Goal: Task Accomplishment & Management: Manage account settings

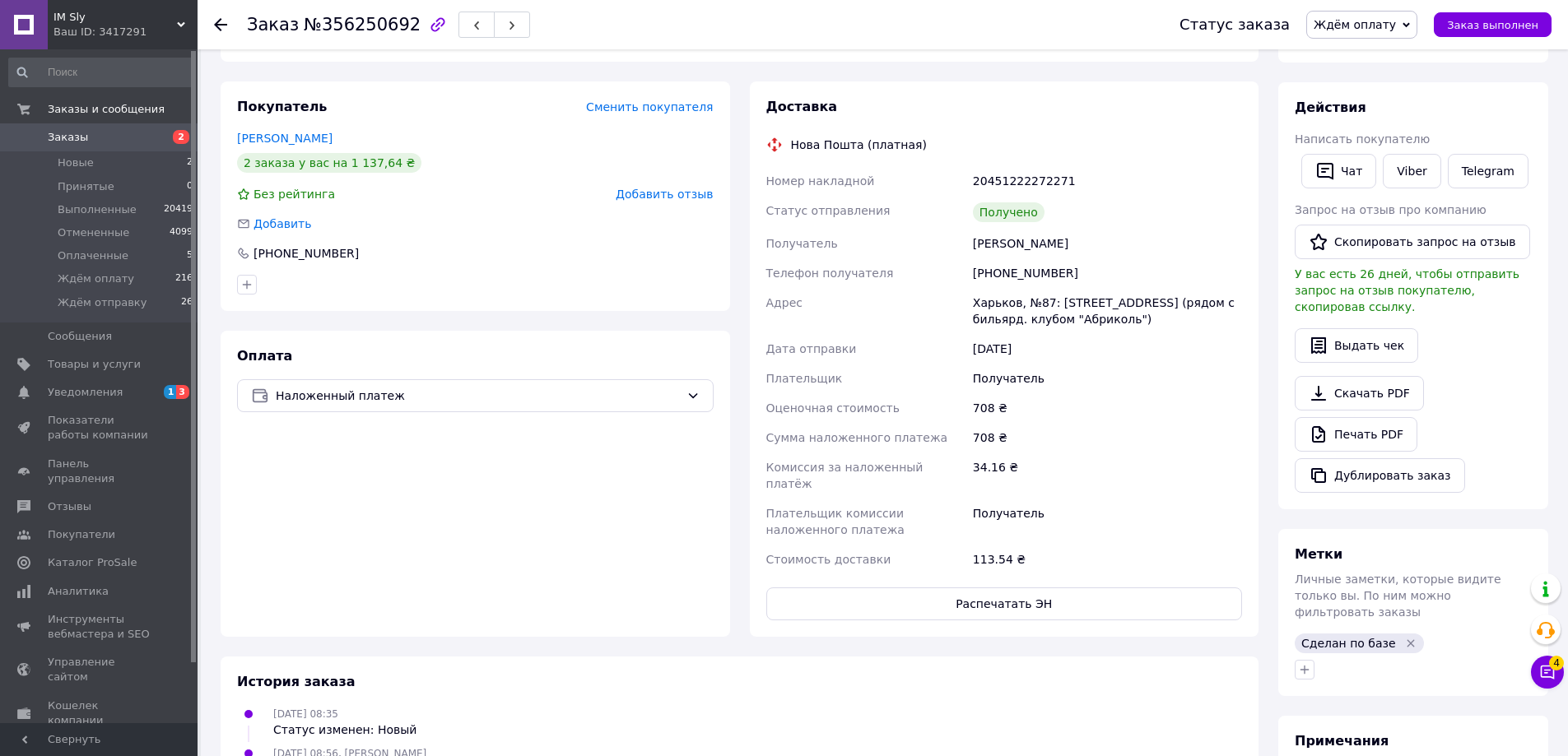
scroll to position [165, 0]
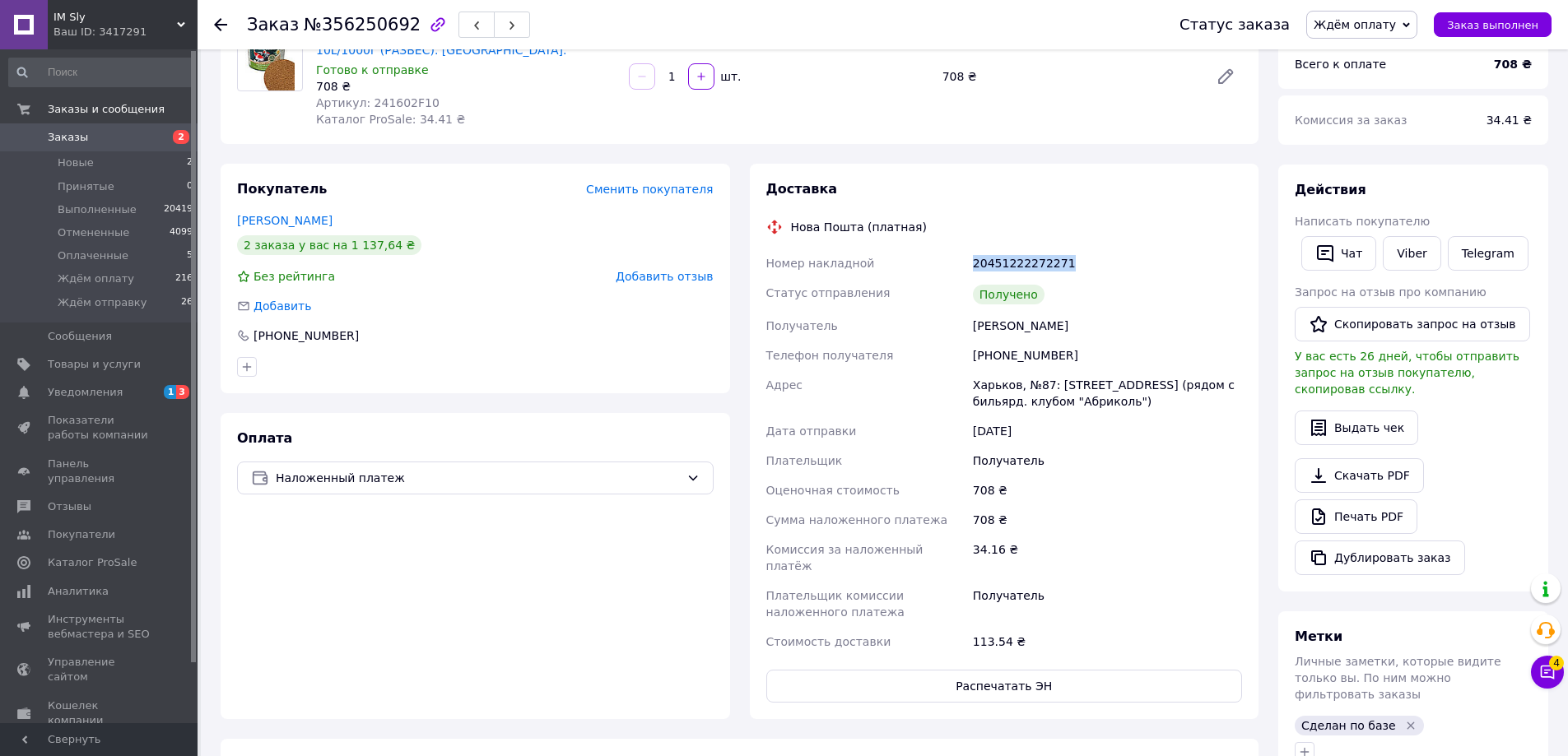
drag, startPoint x: 973, startPoint y: 263, endPoint x: 1062, endPoint y: 260, distance: 89.1
click at [1062, 260] on div "20451222272271" at bounding box center [1108, 263] width 276 height 29
copy div "20451222272271"
drag, startPoint x: 316, startPoint y: 23, endPoint x: 397, endPoint y: 21, distance: 81.0
click at [397, 21] on span "№356250692" at bounding box center [362, 24] width 117 height 20
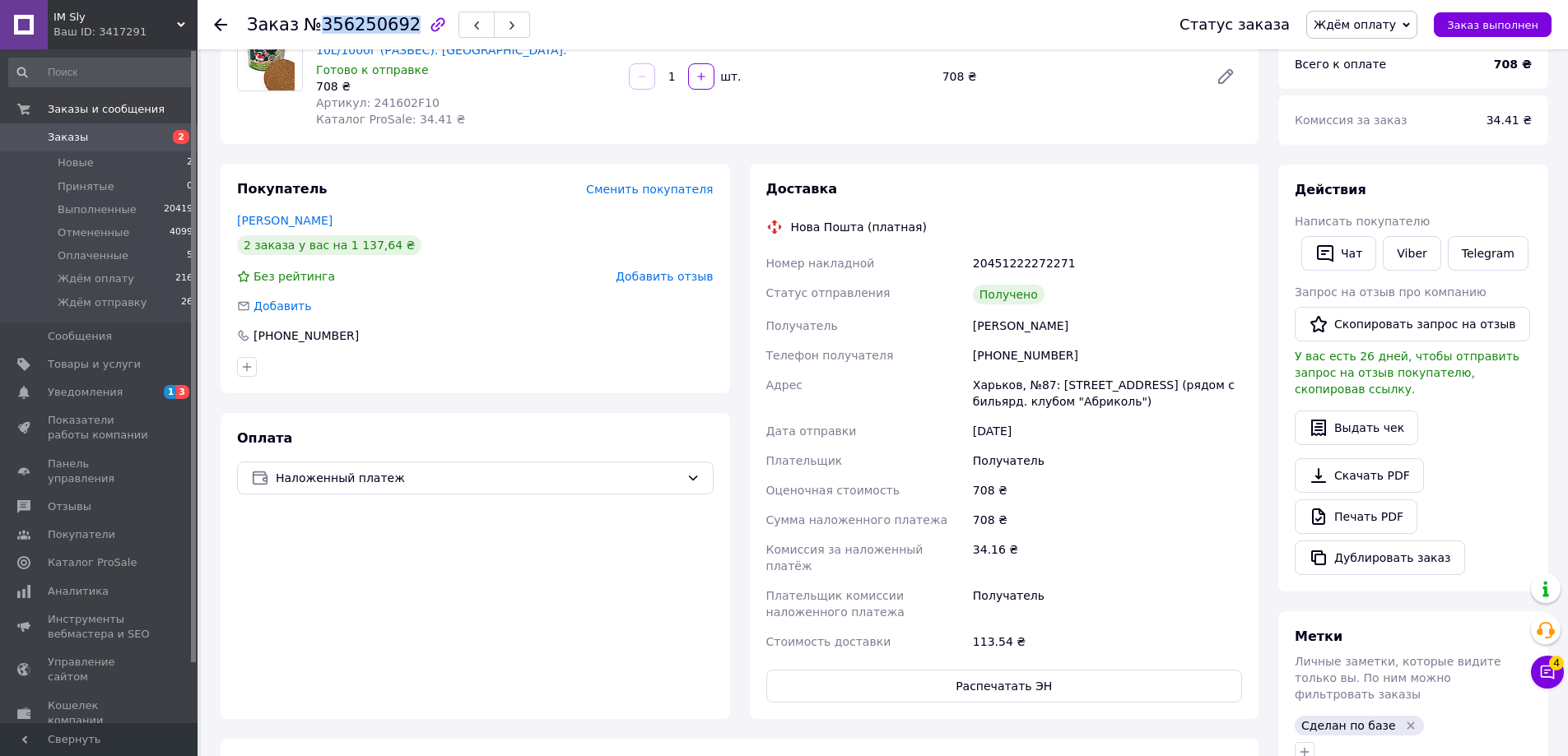
copy span "356250692"
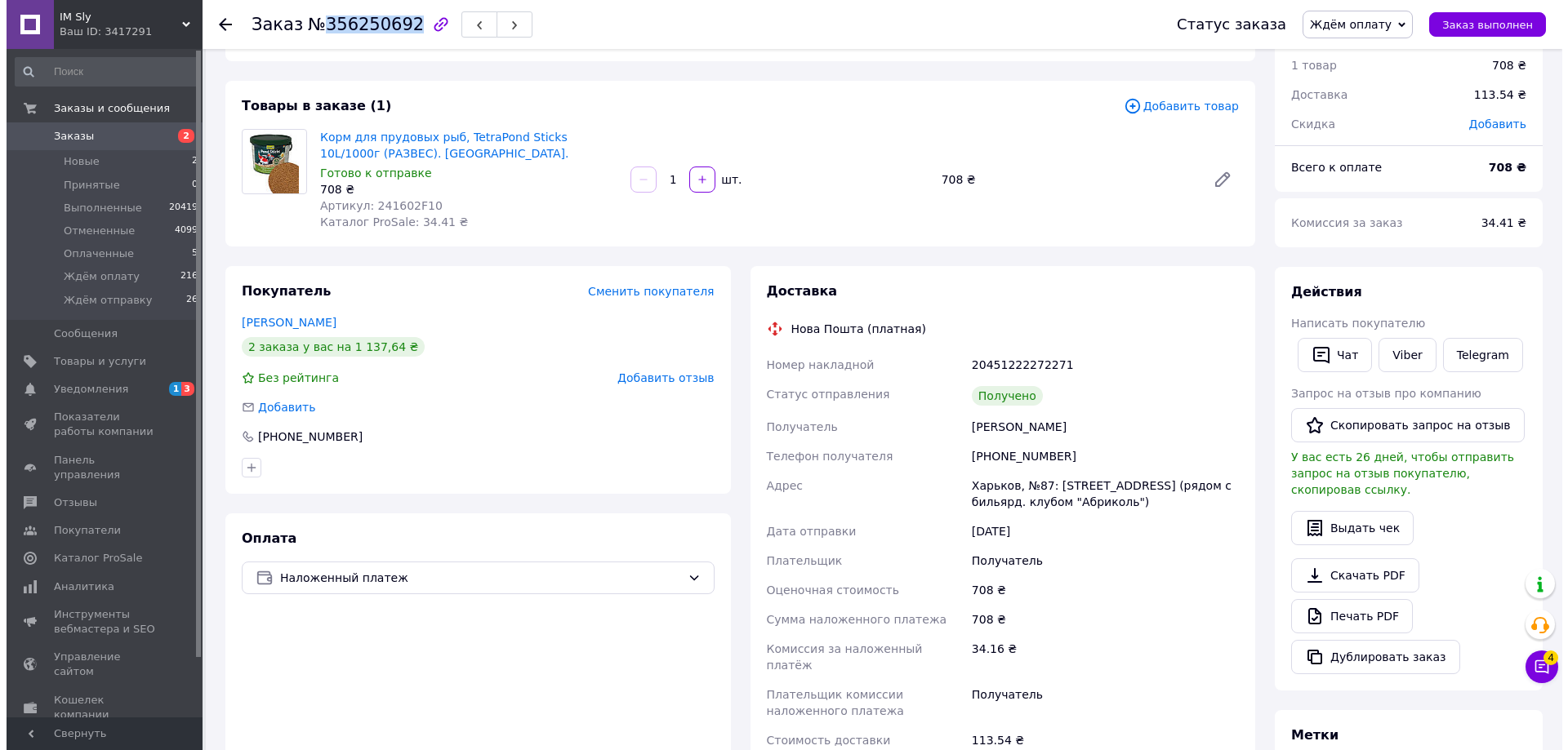
scroll to position [0, 0]
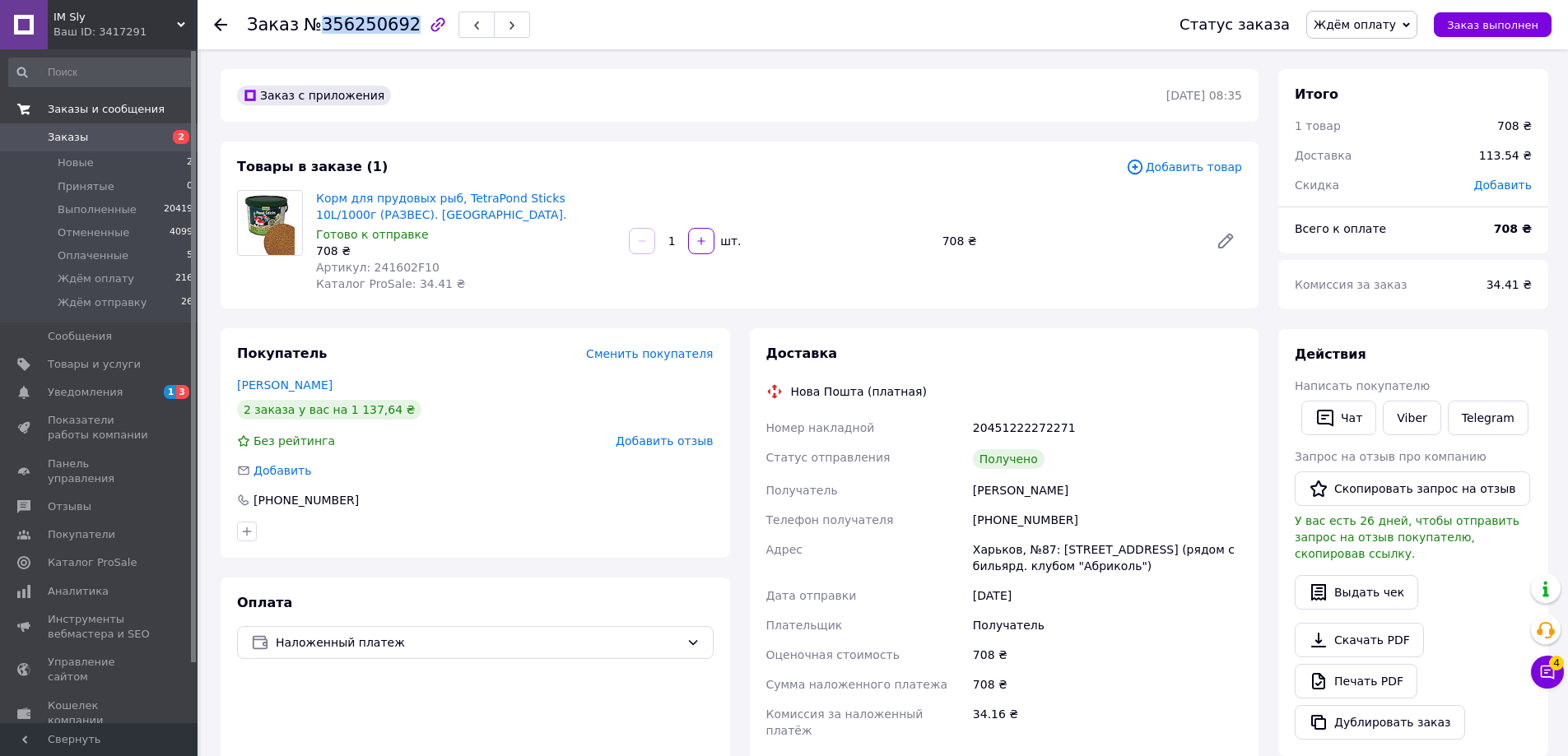
click at [75, 107] on span "Заказы и сообщения" at bounding box center [106, 109] width 117 height 15
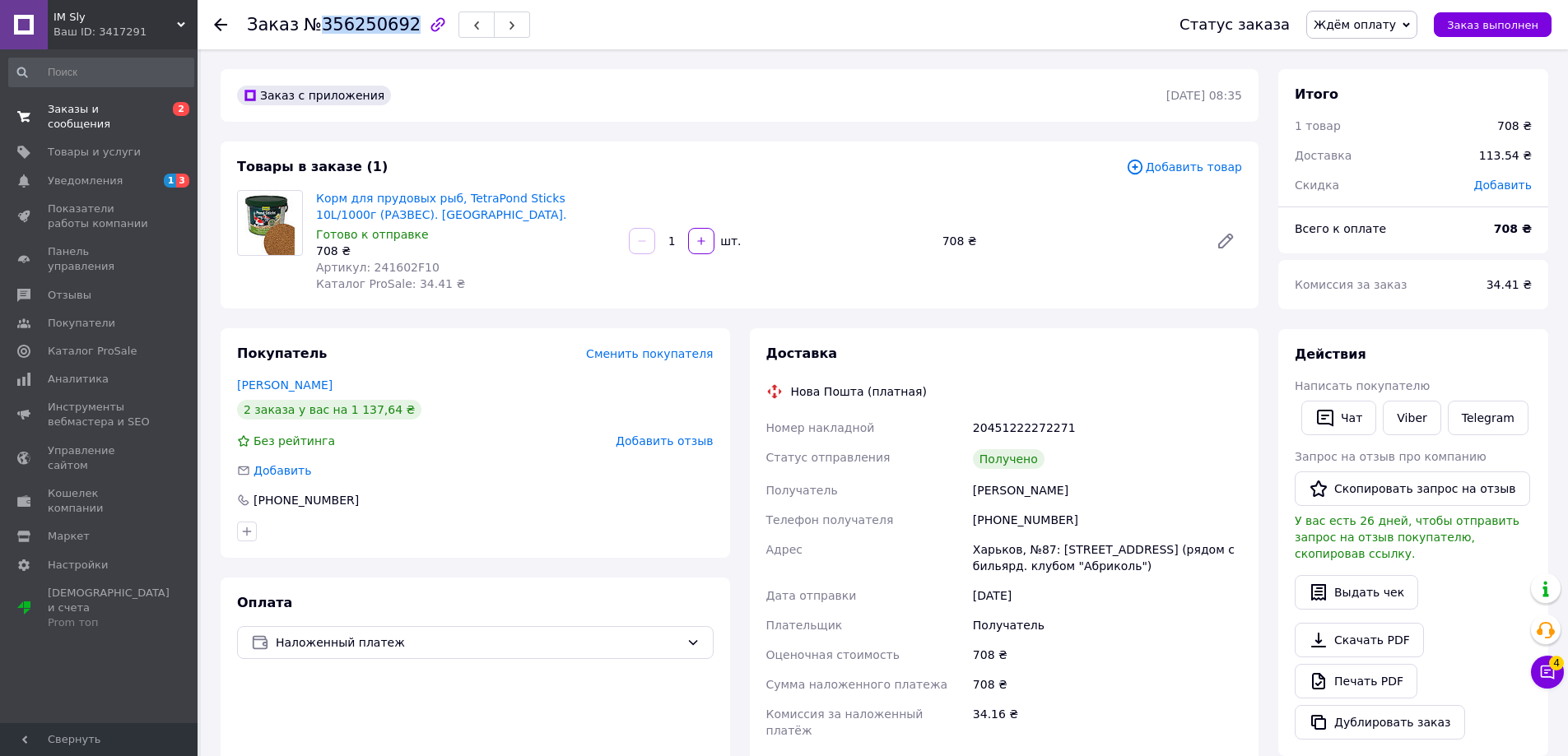
click at [116, 108] on span "Заказы и сообщения" at bounding box center [99, 116] width 104 height 29
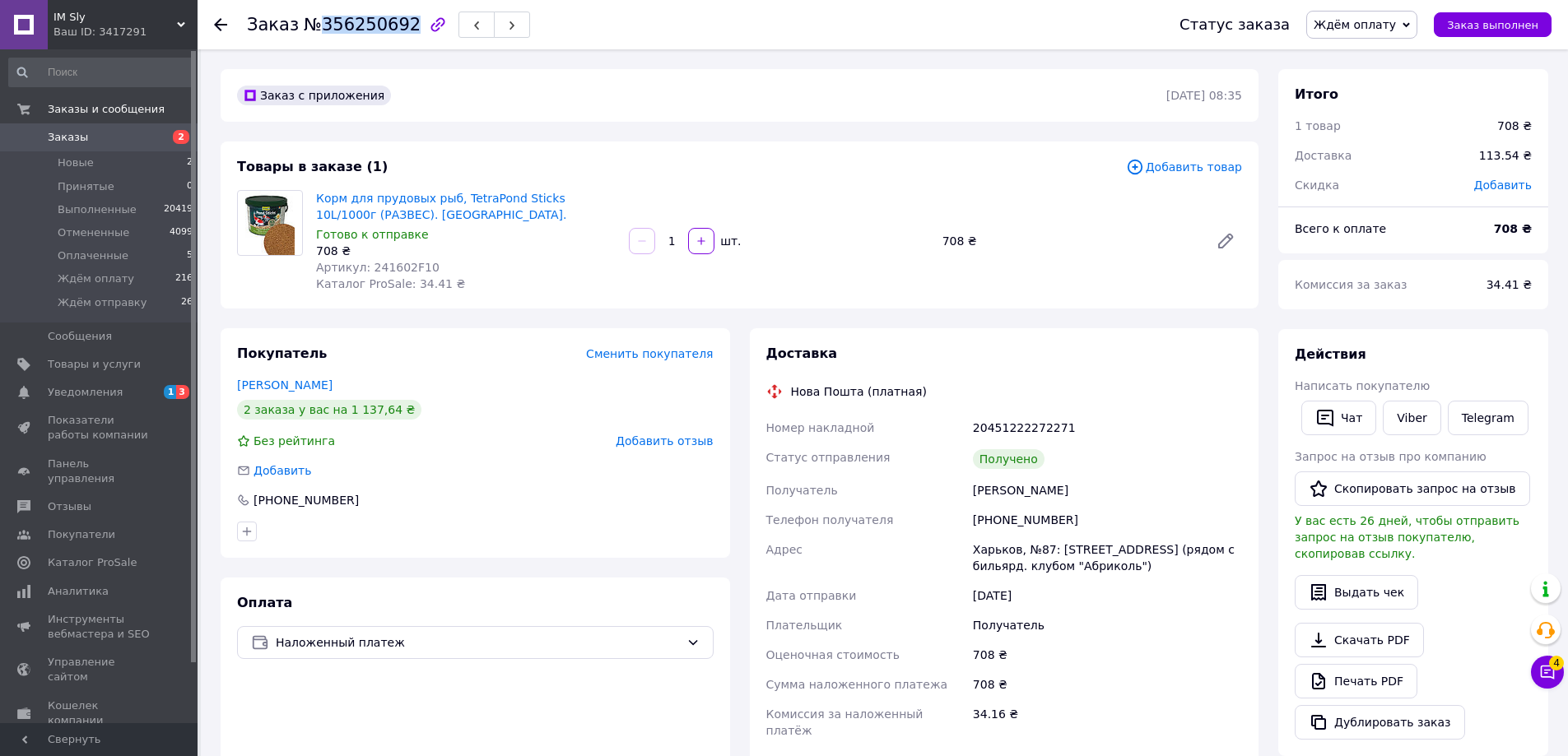
click at [97, 138] on span "Заказы" at bounding box center [99, 137] width 104 height 15
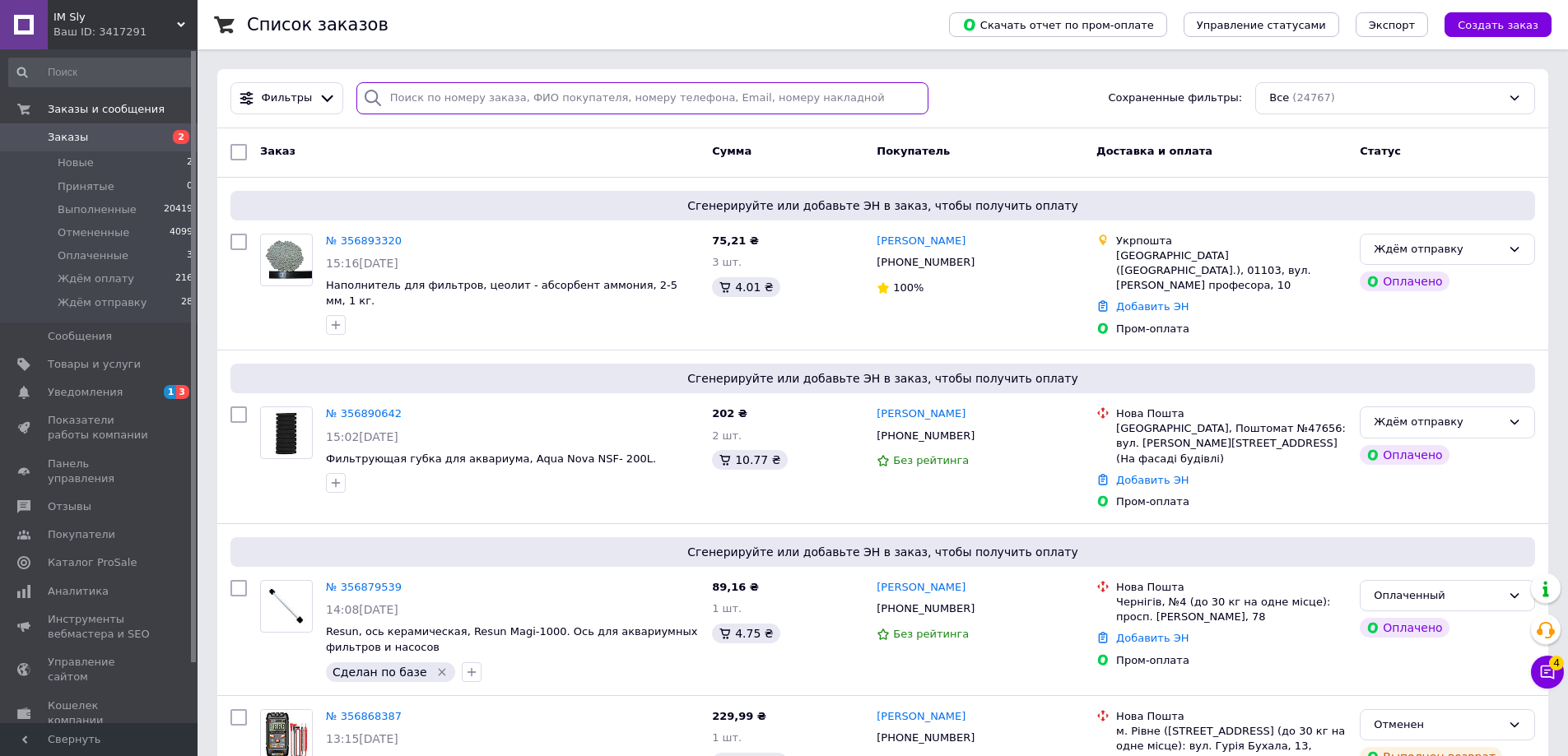
click at [453, 103] on input "search" at bounding box center [642, 97] width 572 height 32
paste input "1681,58"
type input "1681,58"
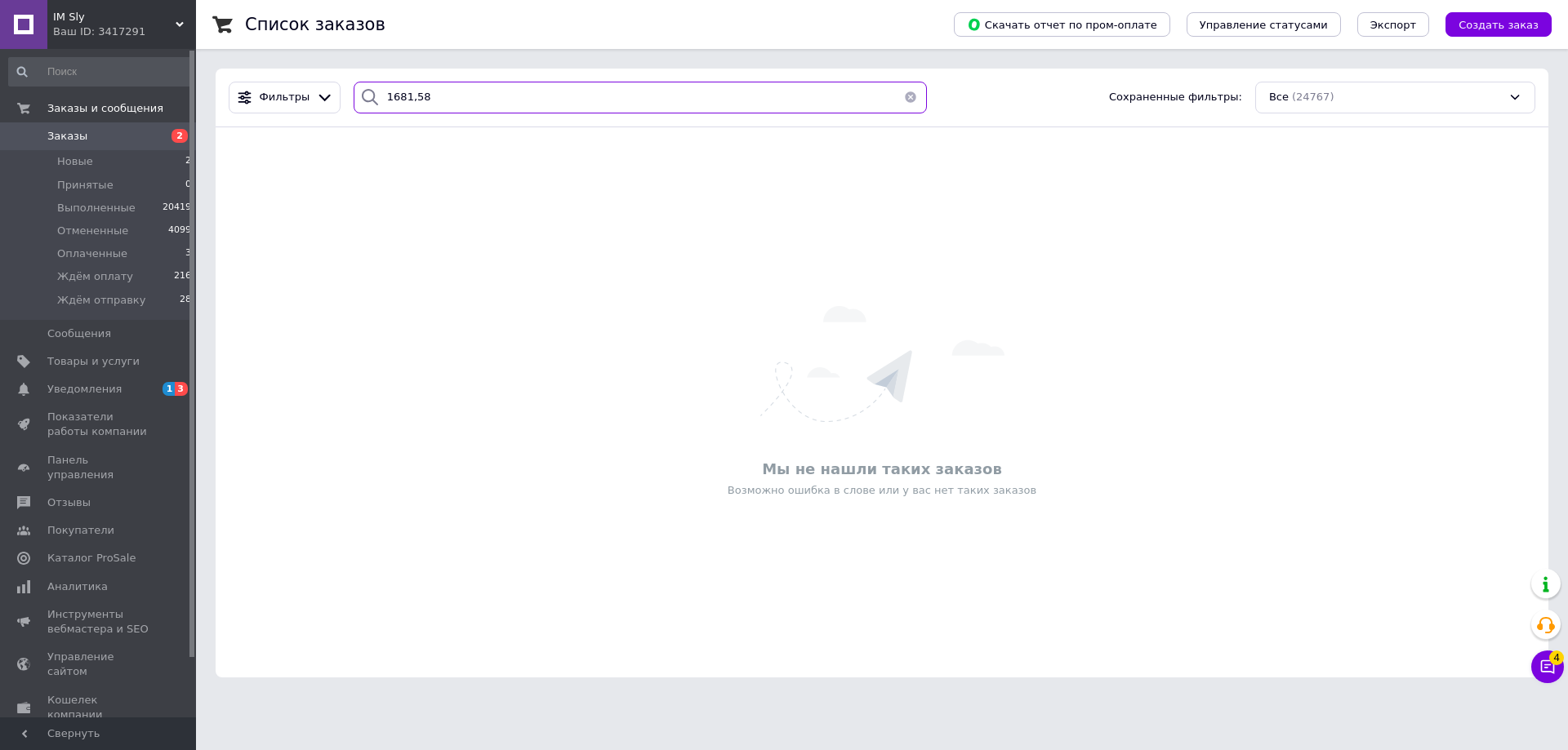
click at [353, 97] on div "1681,58" at bounding box center [640, 97] width 573 height 32
paste input "20451221523530"
type input "20451221523530"
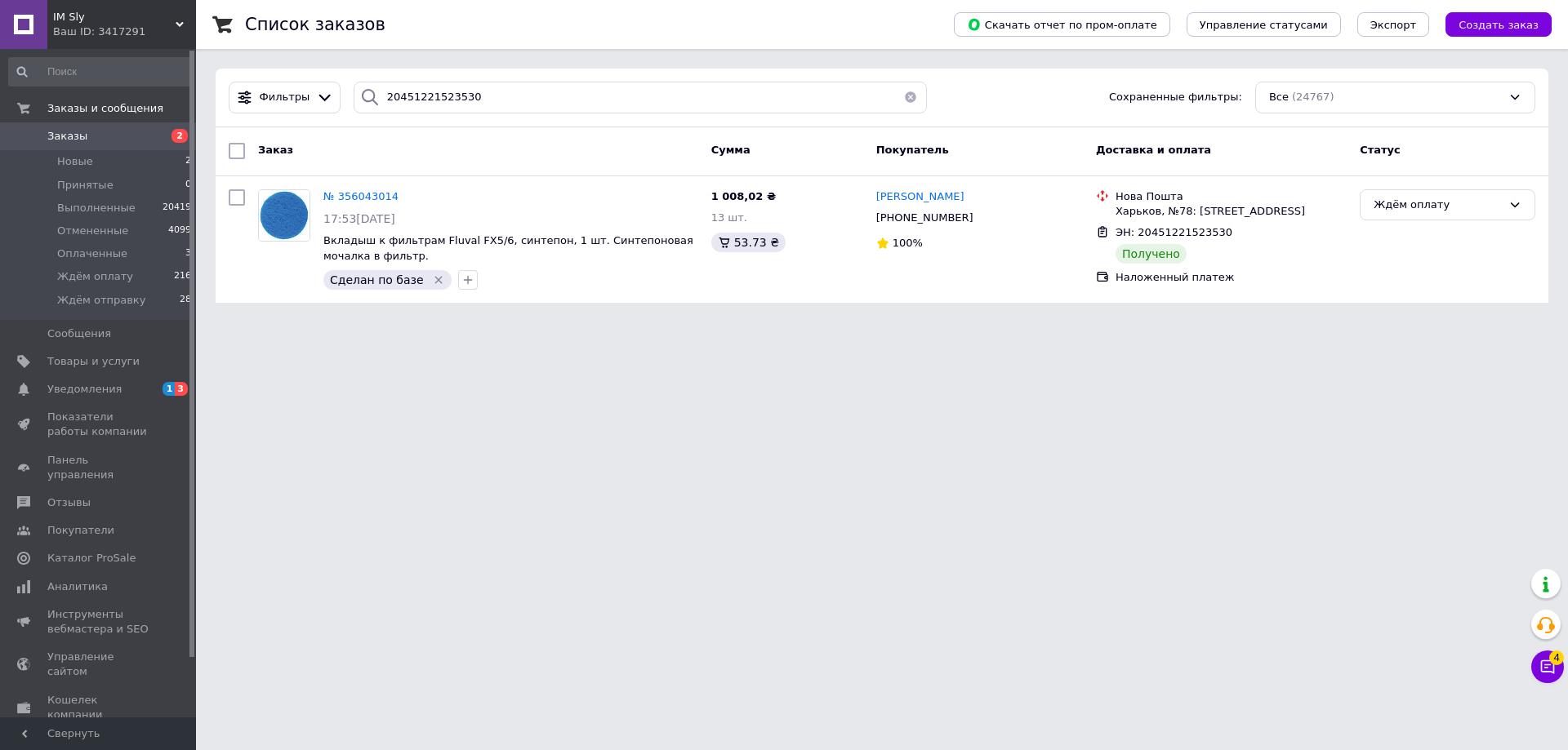
drag, startPoint x: 1357, startPoint y: 598, endPoint x: 1236, endPoint y: 551, distance: 129.8
click at [1357, 322] on html "IM Sly Ваш ID: 3417291 Сайт IM Sly Кабинет покупателя Проверить состояние систе…" at bounding box center [784, 161] width 1568 height 322
click at [404, 196] on icon at bounding box center [408, 196] width 9 height 9
